Goal: Navigation & Orientation: Find specific page/section

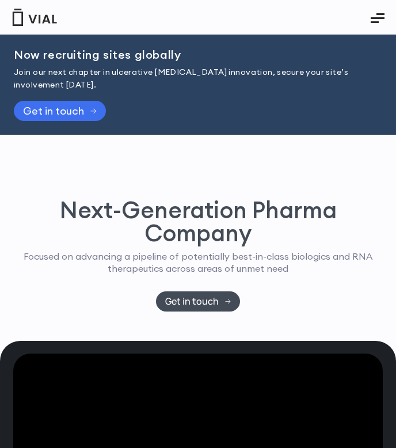
click at [86, 106] on span "Get in touch" at bounding box center [60, 110] width 74 height 9
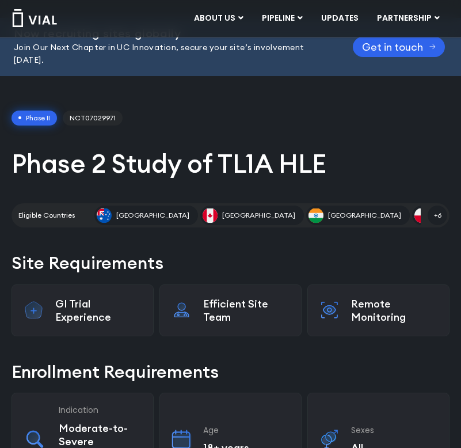
scroll to position [172, 0]
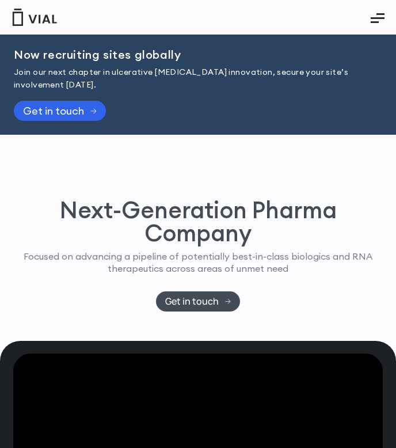
click at [377, 14] on icon "Essential Addons Toggle Menu" at bounding box center [380, 14] width 8 height 2
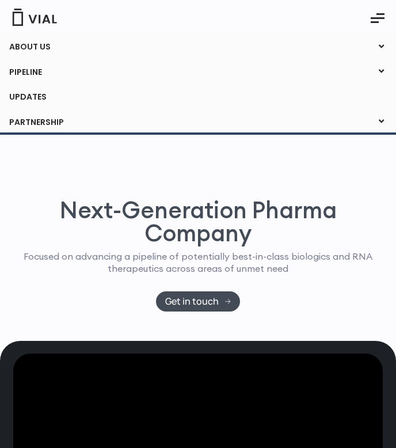
click at [116, 46] on link "ABOUT US" at bounding box center [197, 47] width 395 height 20
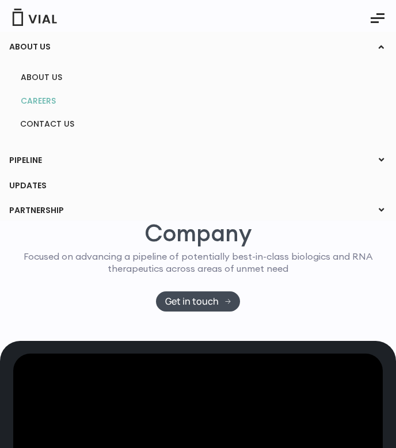
click at [45, 100] on link "CAREERS" at bounding box center [198, 101] width 372 height 18
